Goal: Task Accomplishment & Management: Complete application form

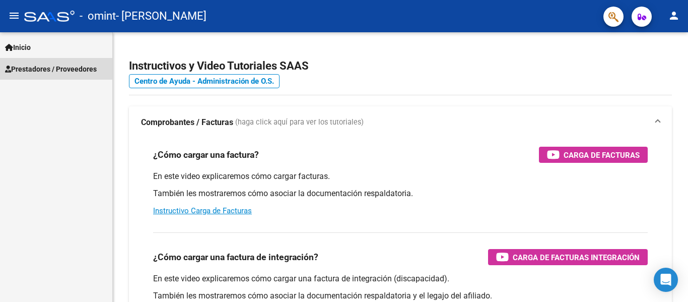
click at [72, 72] on span "Prestadores / Proveedores" at bounding box center [51, 68] width 92 height 11
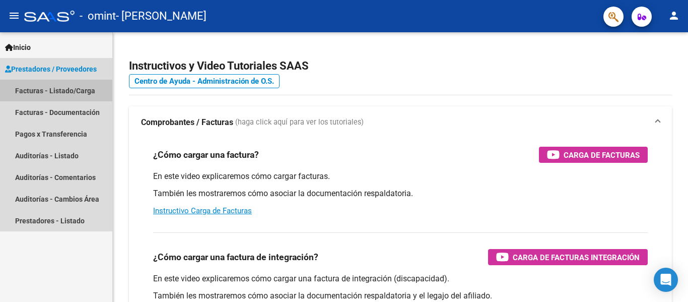
click at [66, 91] on link "Facturas - Listado/Carga" at bounding box center [56, 91] width 112 height 22
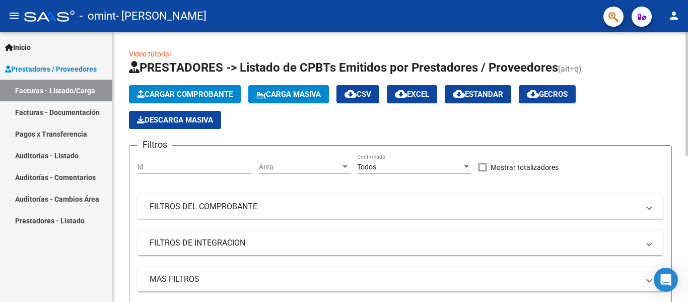
click at [202, 91] on span "Cargar Comprobante" at bounding box center [185, 94] width 96 height 9
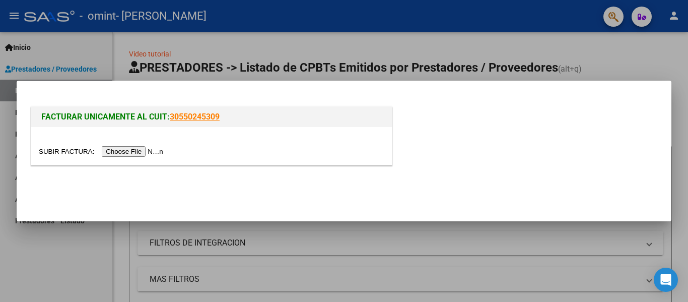
click at [140, 158] on div at bounding box center [211, 146] width 361 height 38
click at [151, 146] on input "file" at bounding box center [102, 151] width 127 height 11
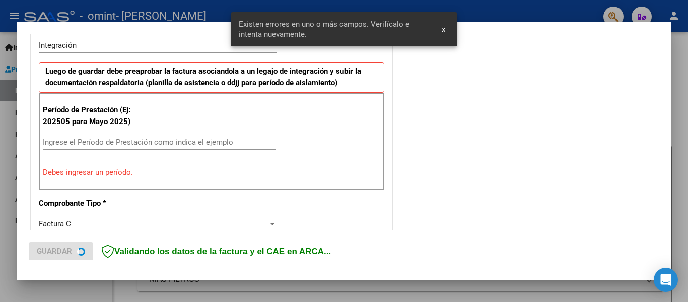
scroll to position [252, 0]
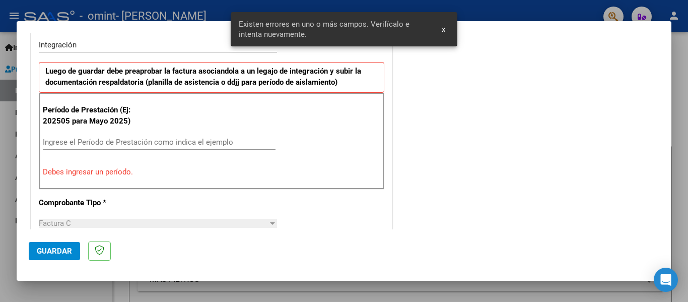
click at [96, 135] on div "Ingrese el Período de Prestación como indica el ejemplo" at bounding box center [159, 142] width 233 height 15
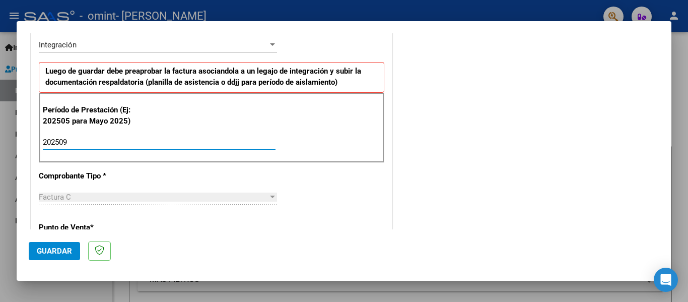
click at [94, 138] on input "202509" at bounding box center [159, 142] width 233 height 9
type input "202509"
